Goal: Task Accomplishment & Management: Complete application form

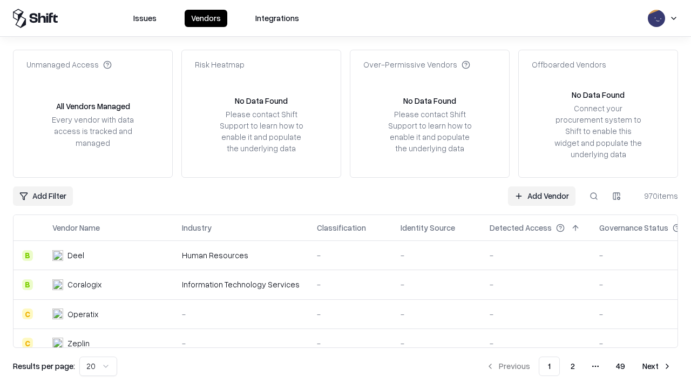
click at [542, 195] on link "Add Vendor" at bounding box center [541, 195] width 67 height 19
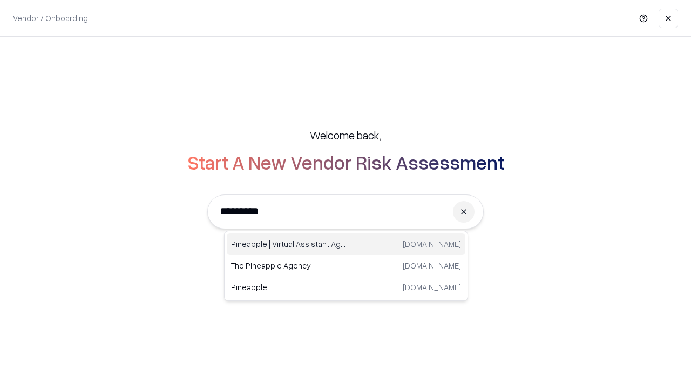
click at [346, 244] on div "Pineapple | Virtual Assistant Agency [DOMAIN_NAME]" at bounding box center [346, 244] width 239 height 22
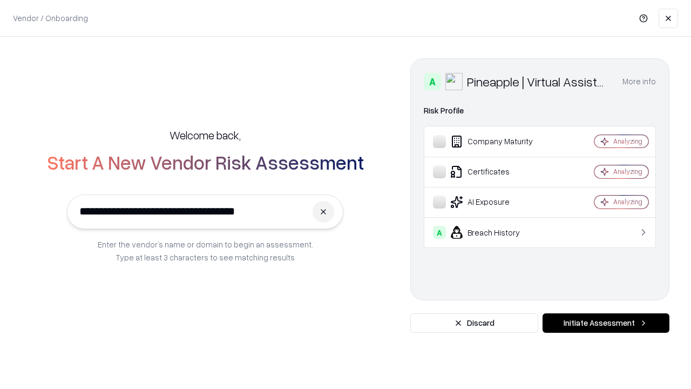
type input "**********"
click at [606, 323] on button "Initiate Assessment" at bounding box center [606, 322] width 127 height 19
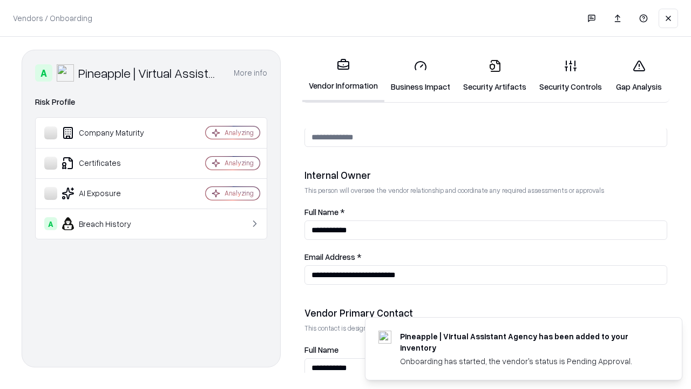
scroll to position [559, 0]
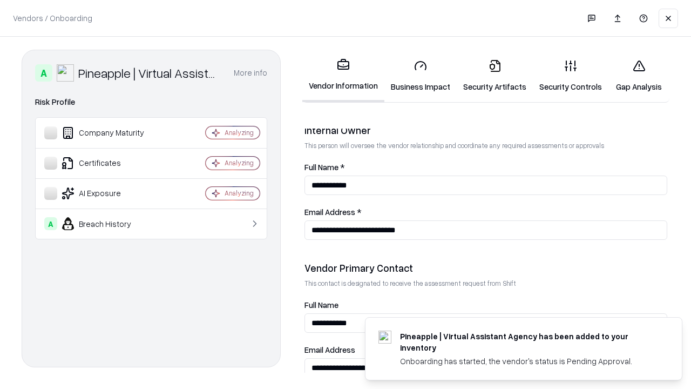
click at [421, 76] on link "Business Impact" at bounding box center [420, 76] width 72 height 50
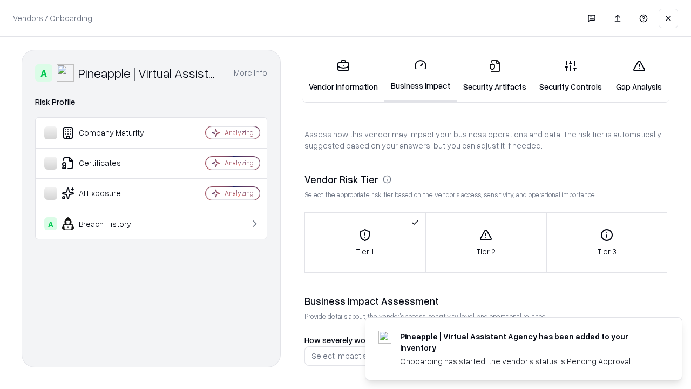
click at [495, 76] on link "Security Artifacts" at bounding box center [495, 76] width 76 height 50
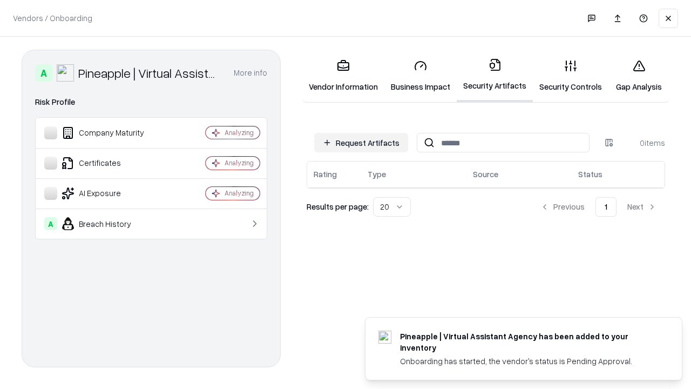
click at [361, 143] on button "Request Artifacts" at bounding box center [361, 142] width 94 height 19
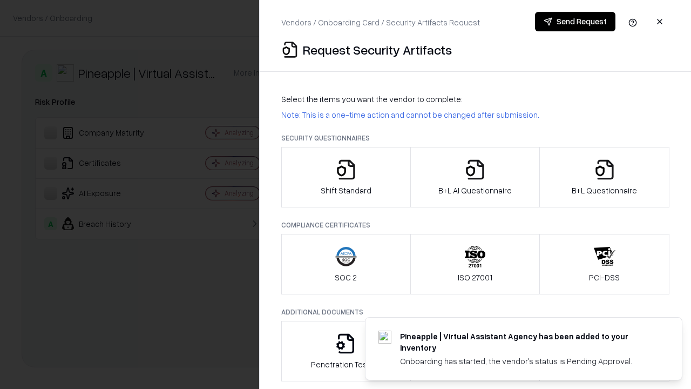
click at [346, 177] on icon "button" at bounding box center [346, 170] width 22 height 22
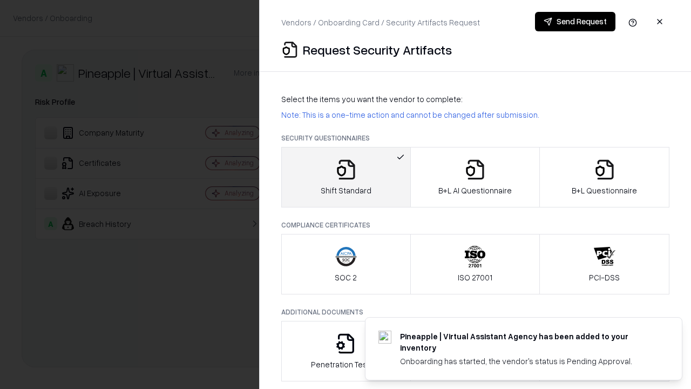
click at [575, 22] on button "Send Request" at bounding box center [575, 21] width 80 height 19
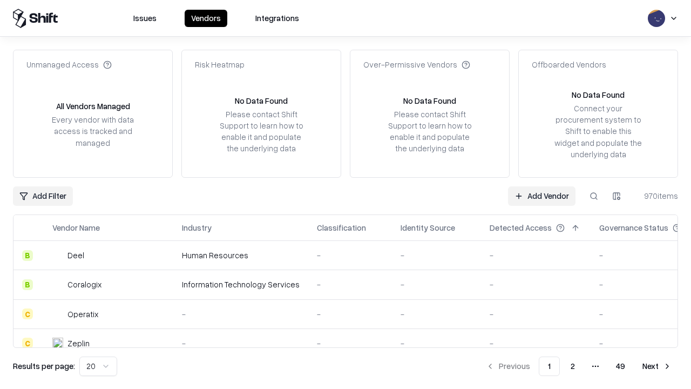
click at [594, 195] on button at bounding box center [593, 195] width 19 height 19
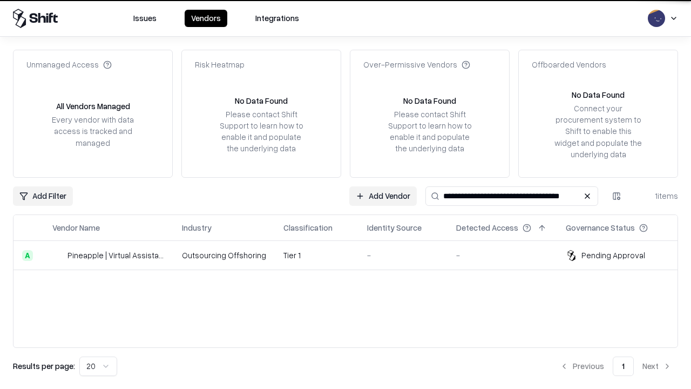
type input "**********"
click at [352, 255] on td "Tier 1" at bounding box center [317, 255] width 84 height 29
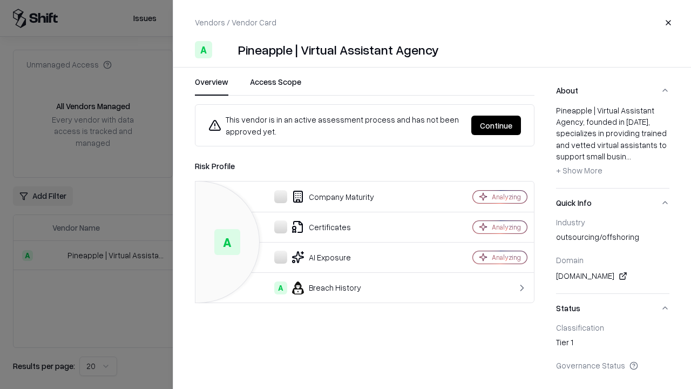
click at [496, 125] on button "Continue" at bounding box center [496, 125] width 50 height 19
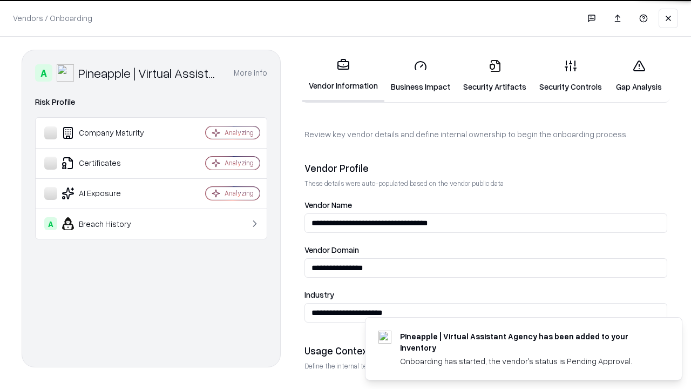
click at [495, 76] on link "Security Artifacts" at bounding box center [495, 76] width 76 height 50
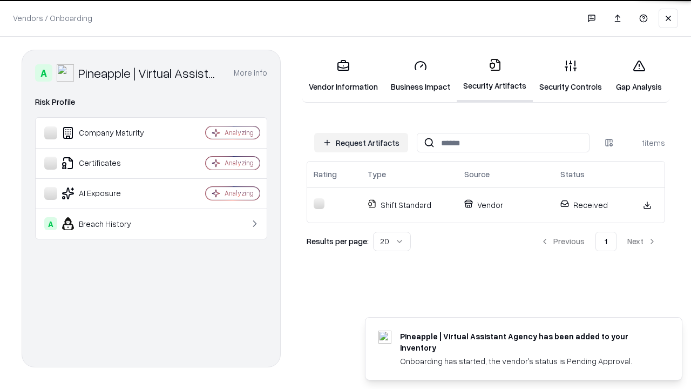
click at [639, 76] on link "Gap Analysis" at bounding box center [638, 76] width 61 height 50
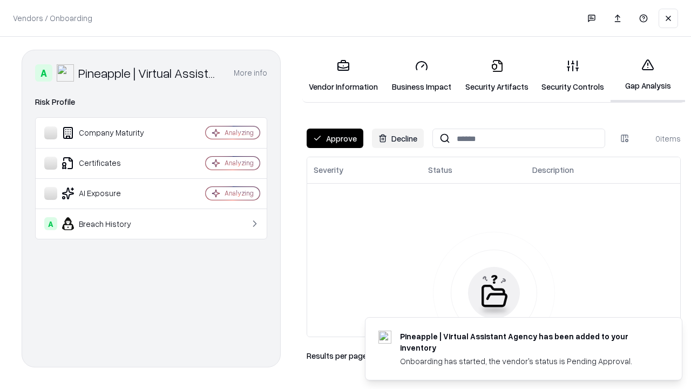
click at [335, 138] on button "Approve" at bounding box center [335, 137] width 57 height 19
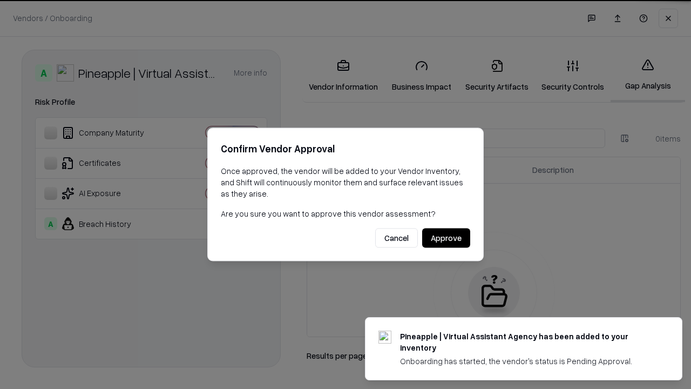
click at [446, 238] on button "Approve" at bounding box center [446, 237] width 48 height 19
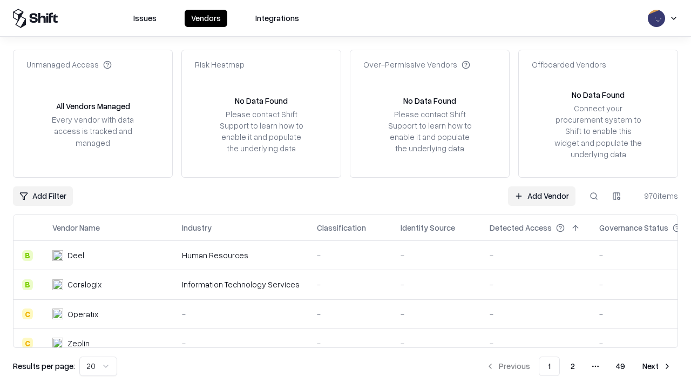
type input "**********"
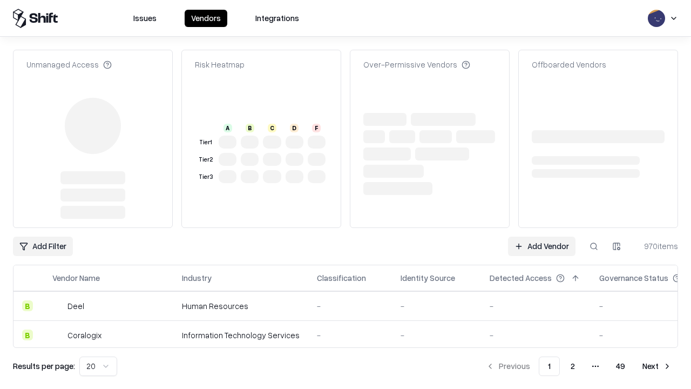
click at [542, 236] on link "Add Vendor" at bounding box center [541, 245] width 67 height 19
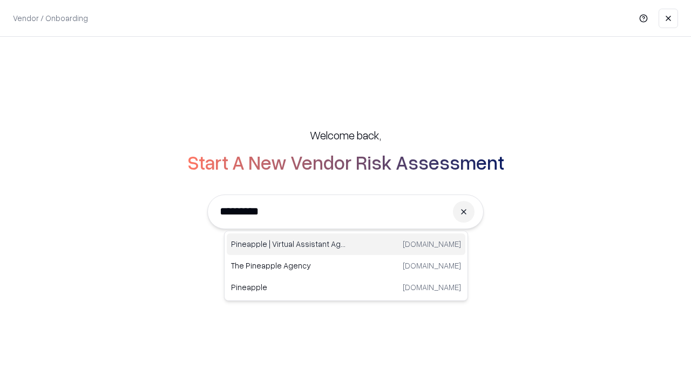
click at [346, 244] on div "Pineapple | Virtual Assistant Agency trypineapple.com" at bounding box center [346, 244] width 239 height 22
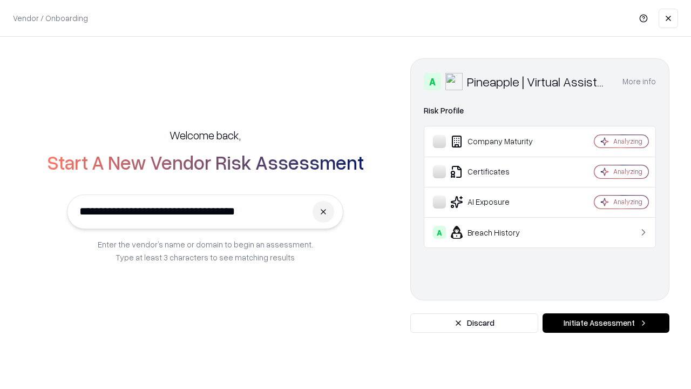
type input "**********"
click at [606, 323] on button "Initiate Assessment" at bounding box center [606, 322] width 127 height 19
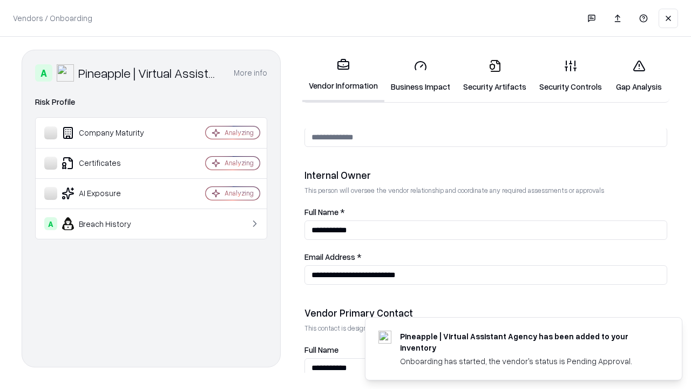
scroll to position [559, 0]
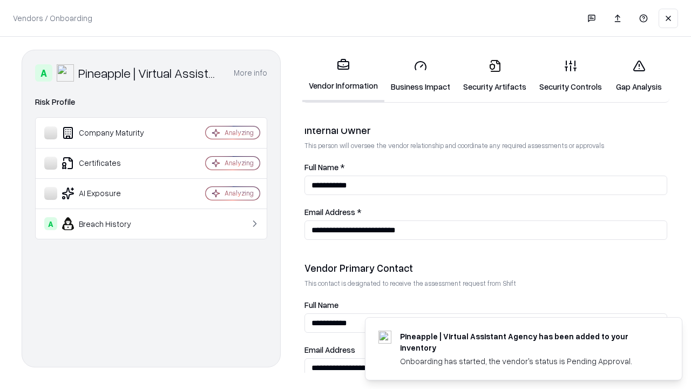
click at [639, 76] on link "Gap Analysis" at bounding box center [638, 76] width 61 height 50
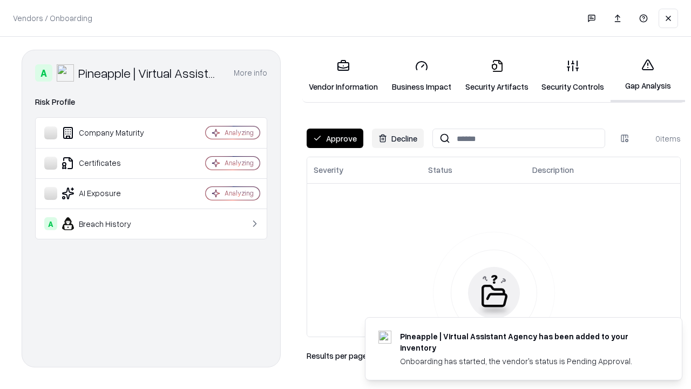
click at [335, 138] on button "Approve" at bounding box center [335, 137] width 57 height 19
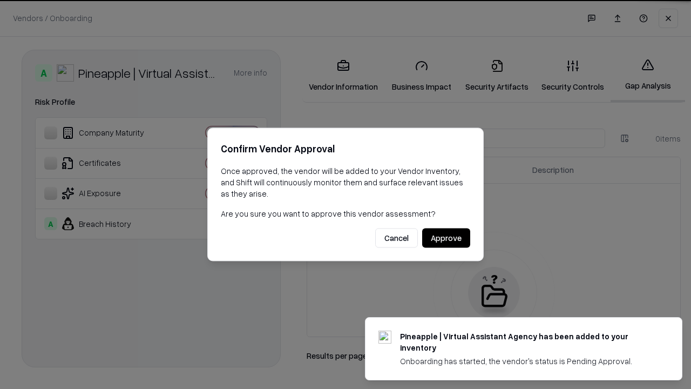
click at [446, 238] on button "Approve" at bounding box center [446, 237] width 48 height 19
